Goal: Task Accomplishment & Management: Complete application form

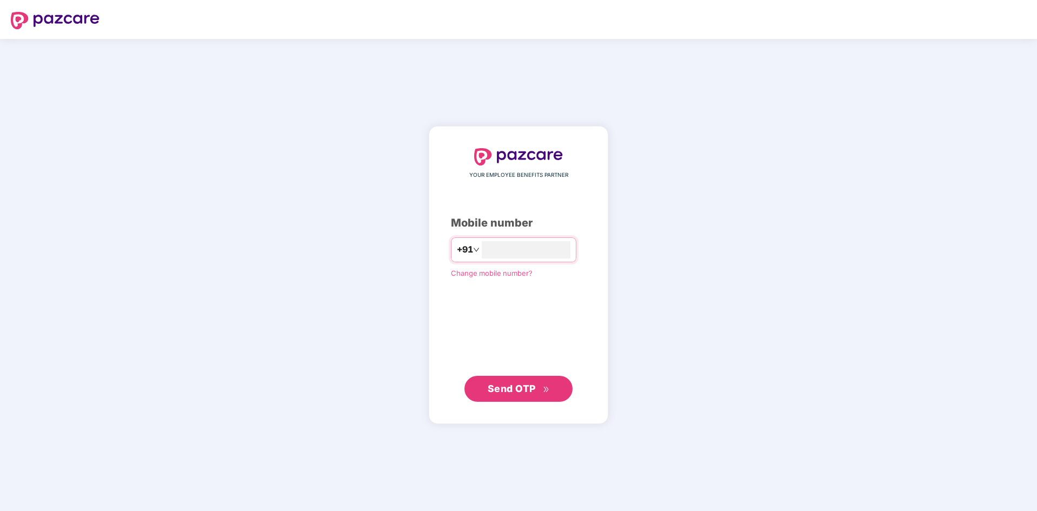
type input "**********"
click at [513, 384] on span "Send OTP" at bounding box center [512, 388] width 48 height 11
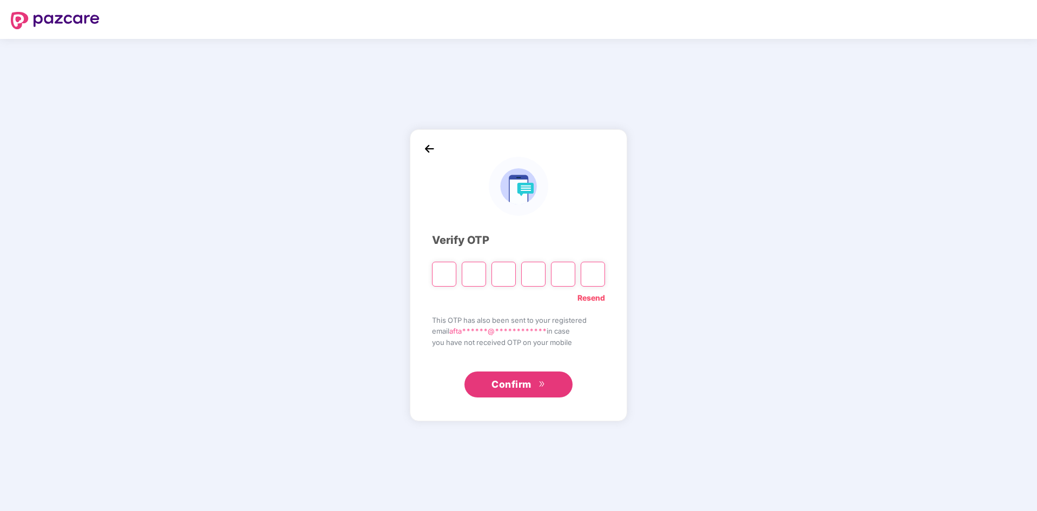
type input "*"
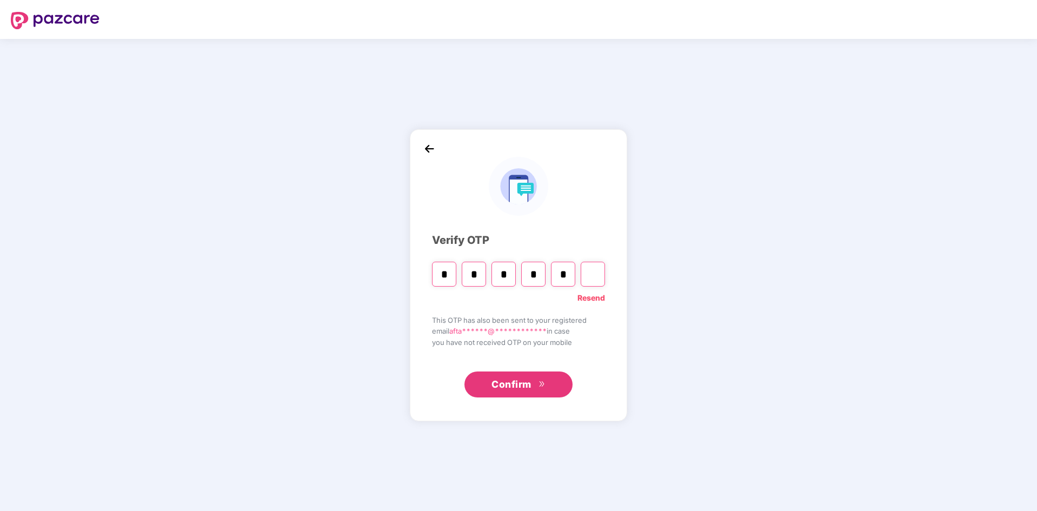
type input "*"
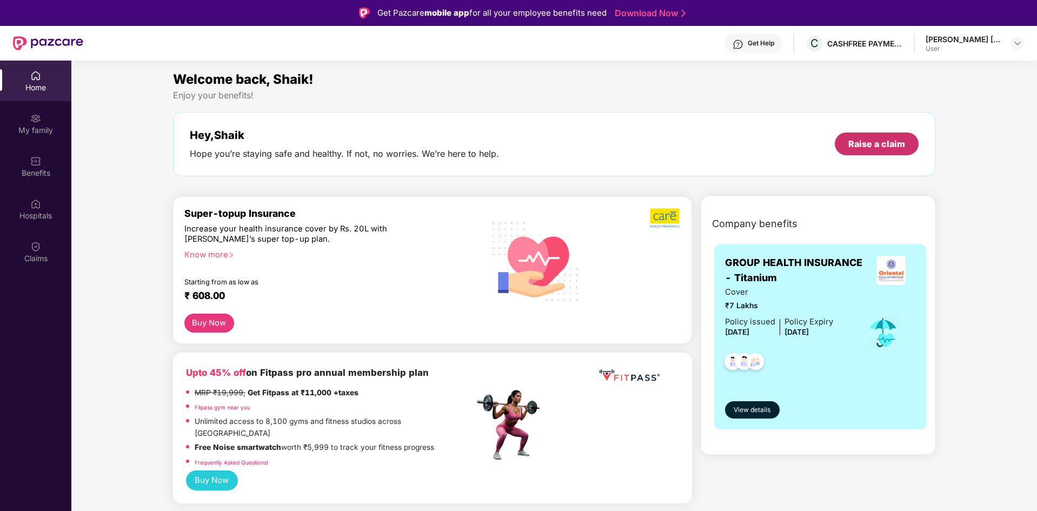
click at [883, 154] on div "Raise a claim" at bounding box center [877, 143] width 84 height 23
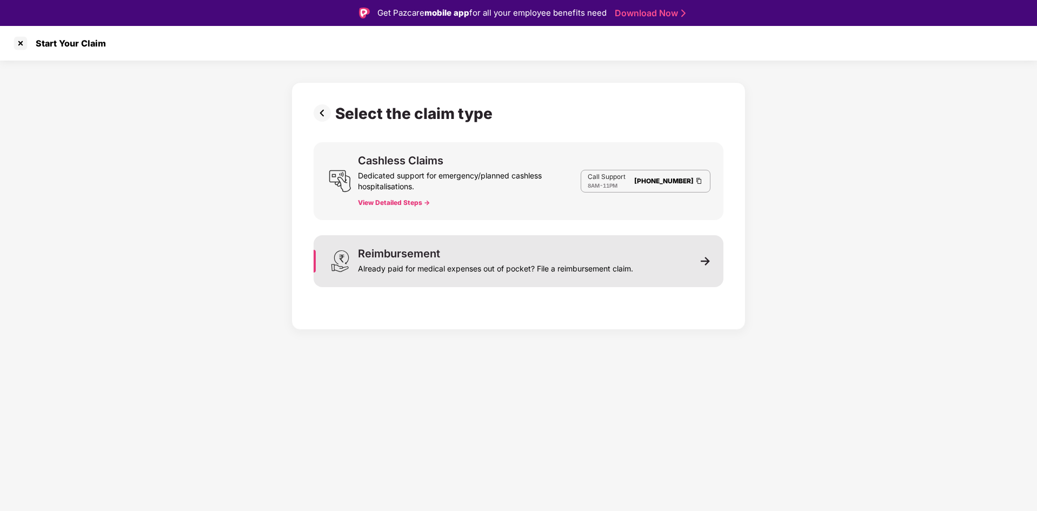
click at [429, 255] on div "Reimbursement" at bounding box center [399, 253] width 82 height 11
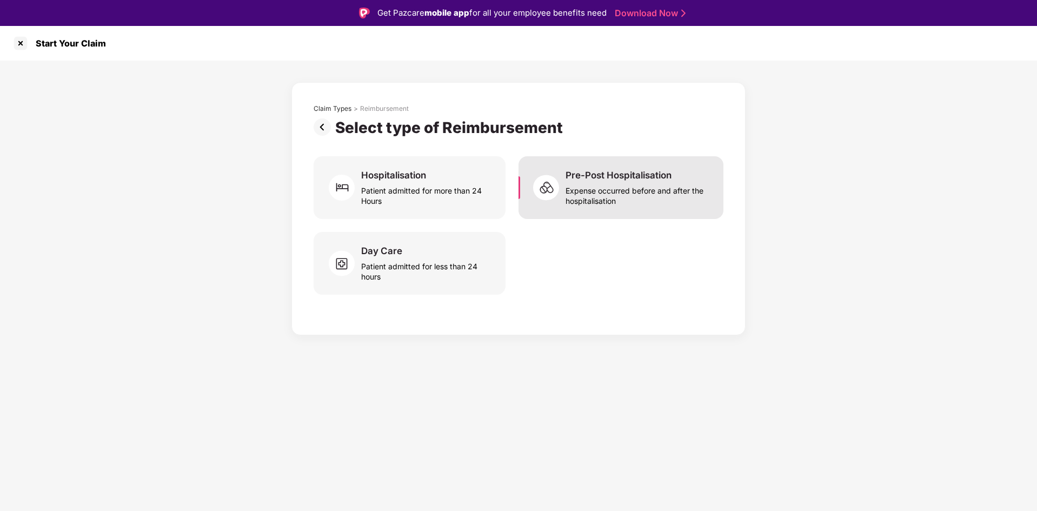
click at [660, 195] on div "Expense occurred before and after the hospitalisation" at bounding box center [638, 193] width 145 height 25
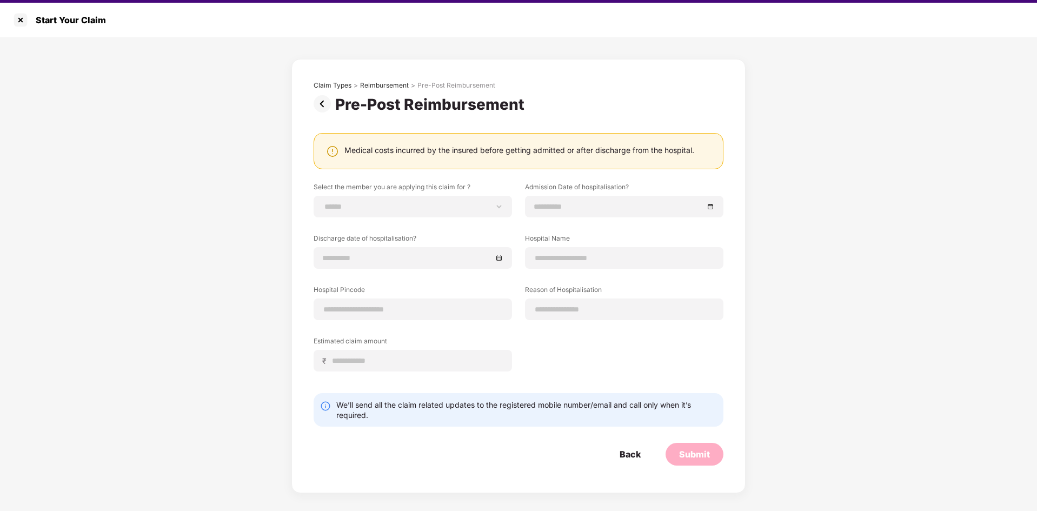
scroll to position [26, 0]
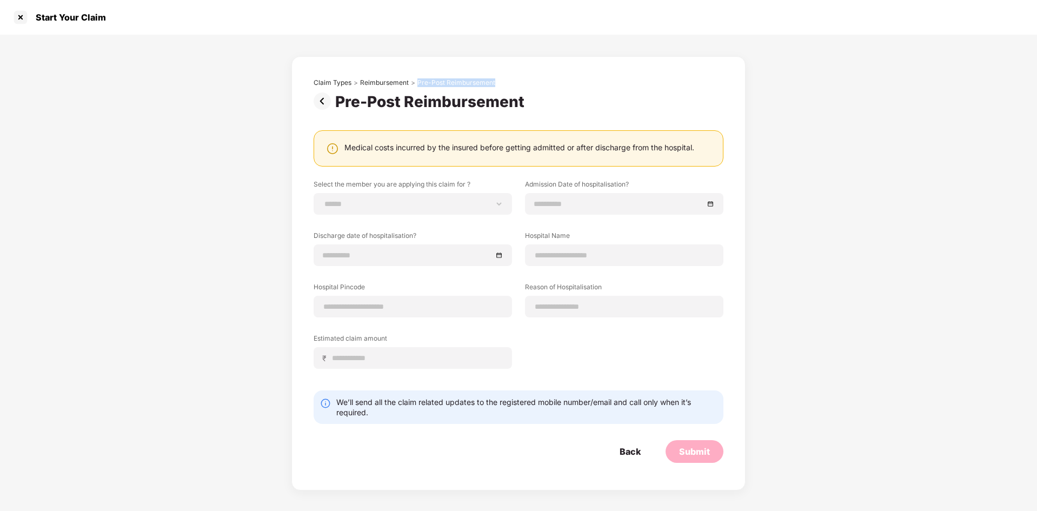
drag, startPoint x: 416, startPoint y: 80, endPoint x: 681, endPoint y: 66, distance: 264.8
click at [681, 66] on div "**********" at bounding box center [518, 273] width 454 height 434
copy div "Pre-Post Reimbursement"
